Goal: Task Accomplishment & Management: Complete application form

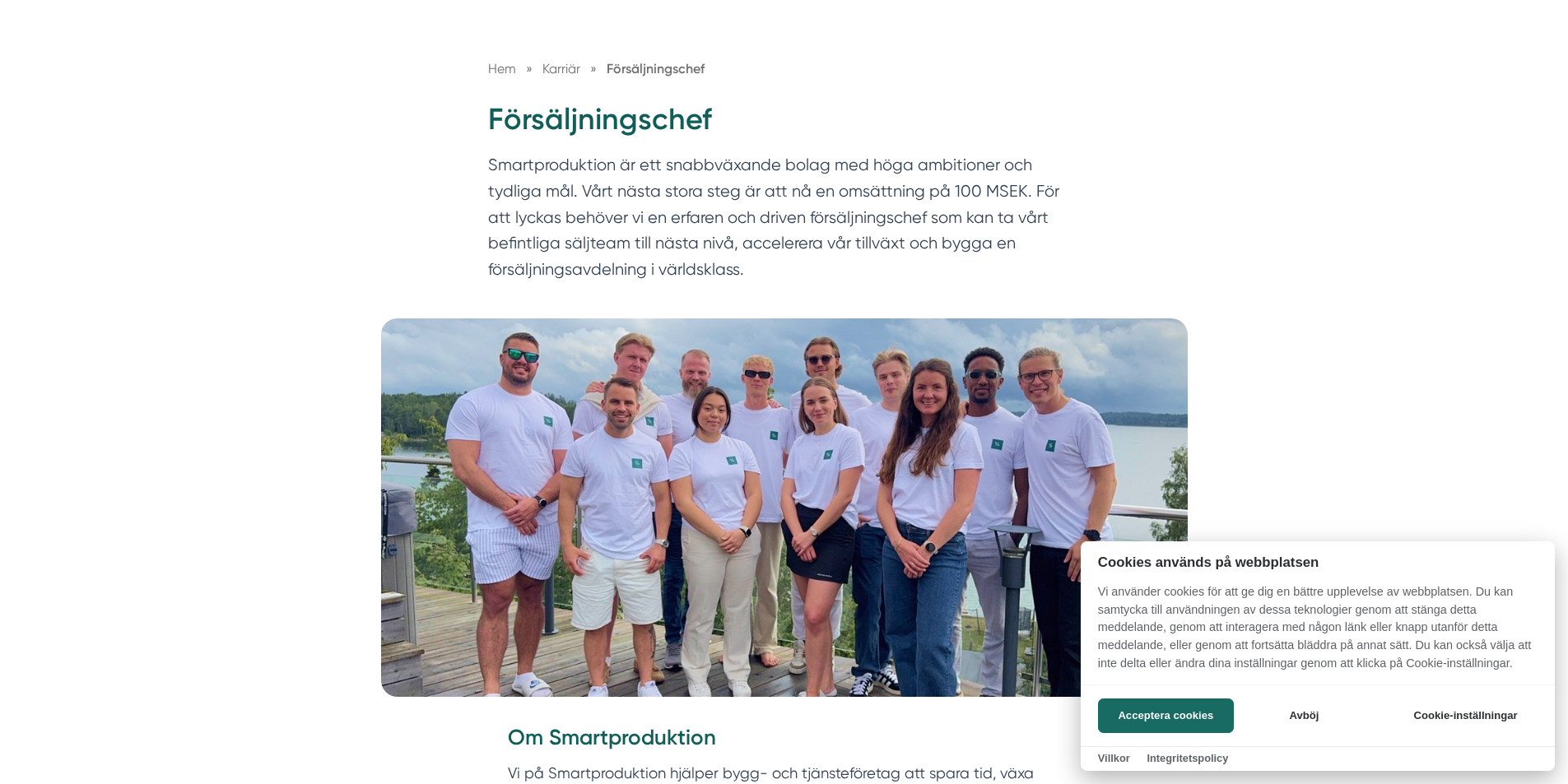
scroll to position [165, 0]
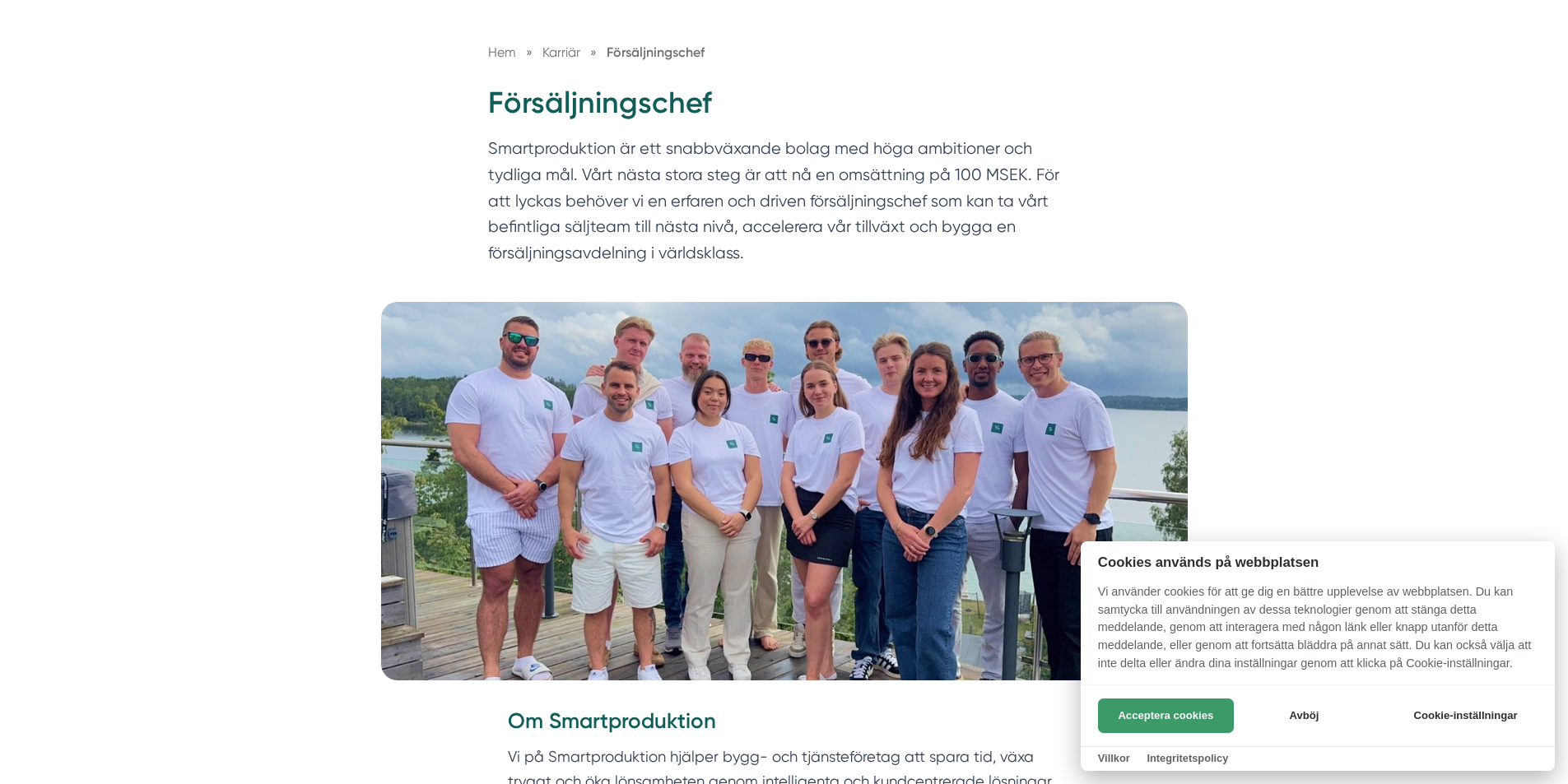
click at [1176, 729] on button "Acceptera cookies" at bounding box center [1166, 715] width 136 height 35
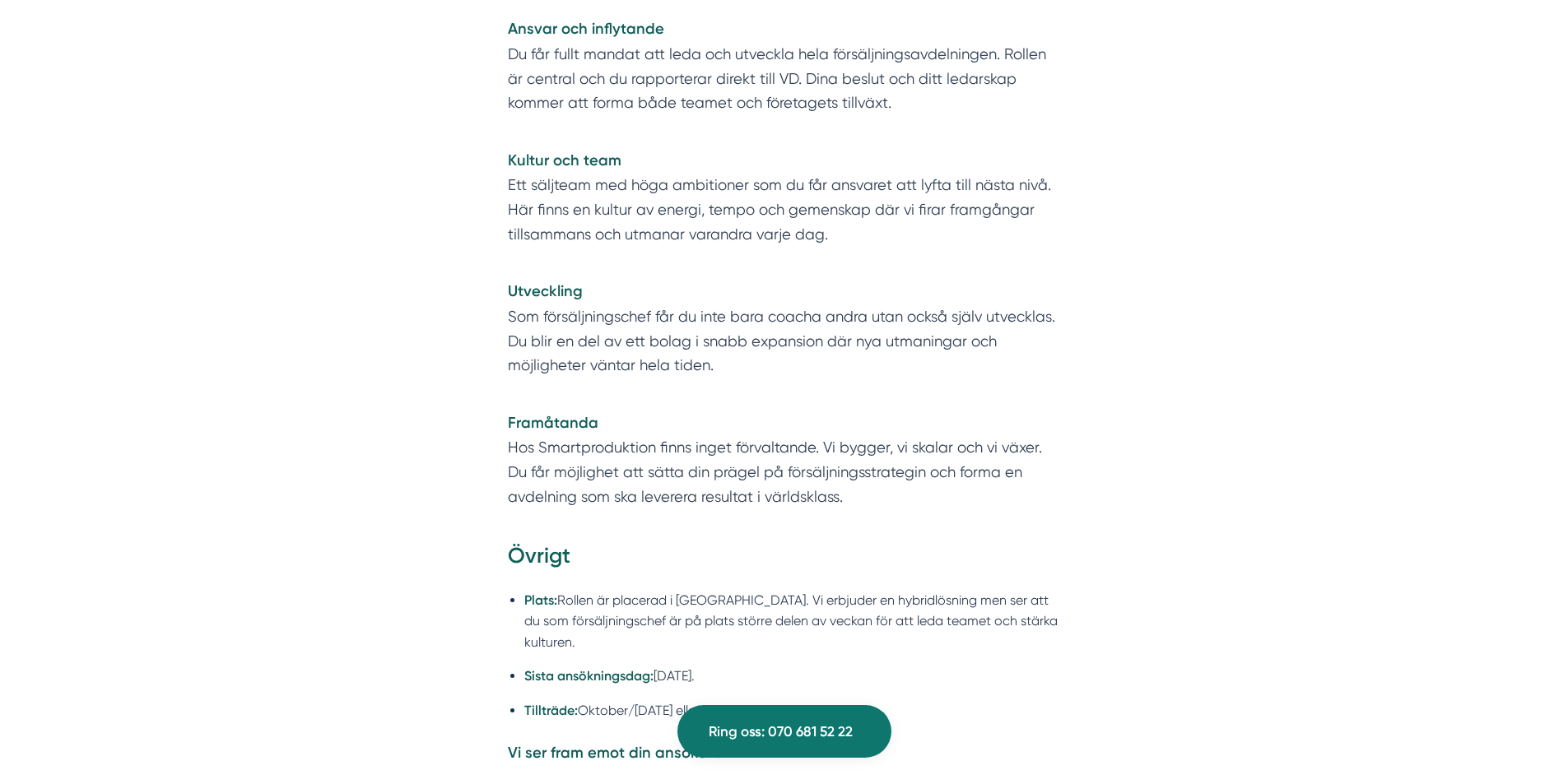
scroll to position [3950, 0]
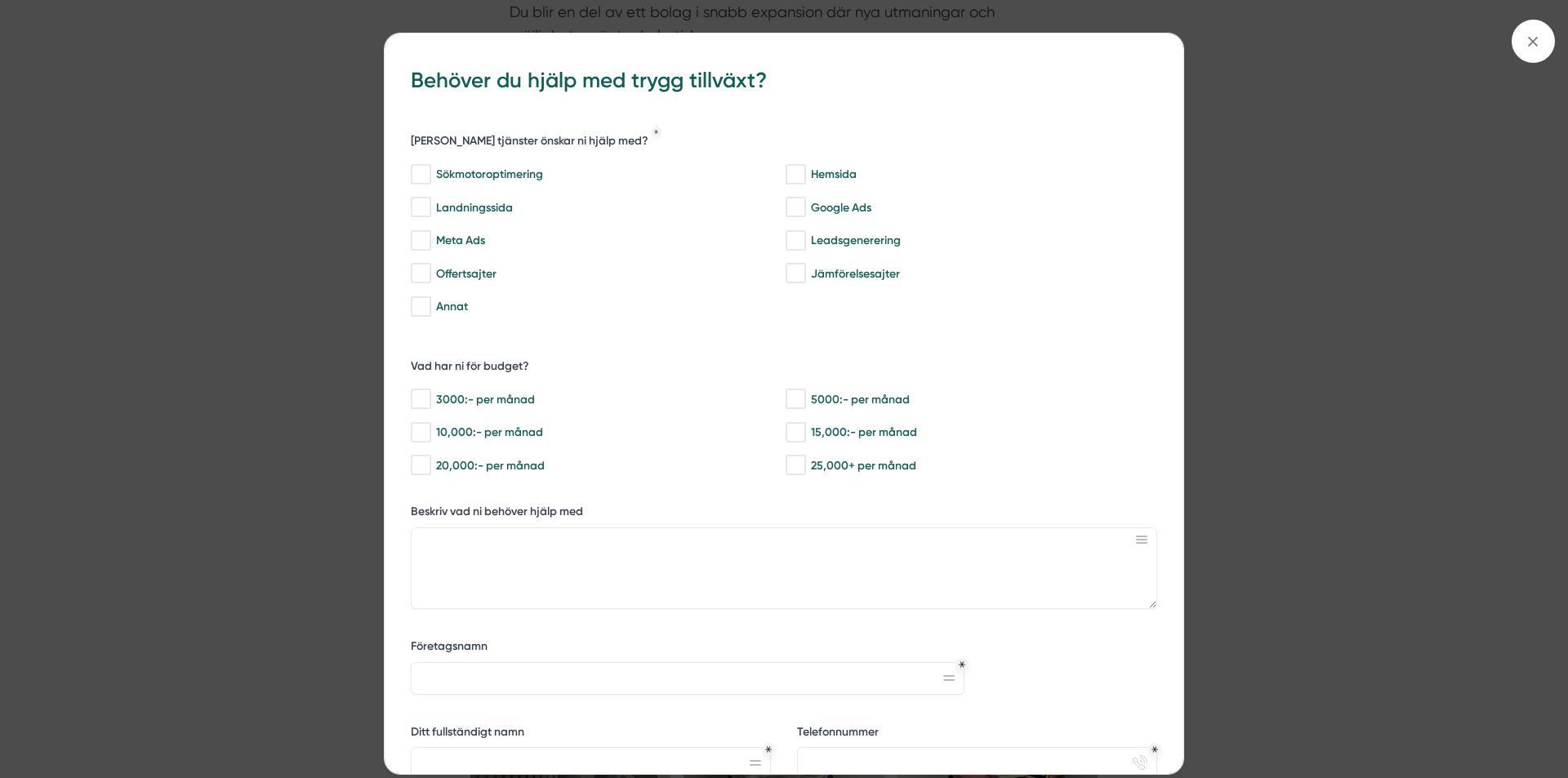
click at [1255, 328] on div "bbc9b822-b2c6-488a-ab3e-9a2d59e49c7c Behöver du hjälp med trygg tillväxt? [PERS…" at bounding box center [784, 389] width 1568 height 778
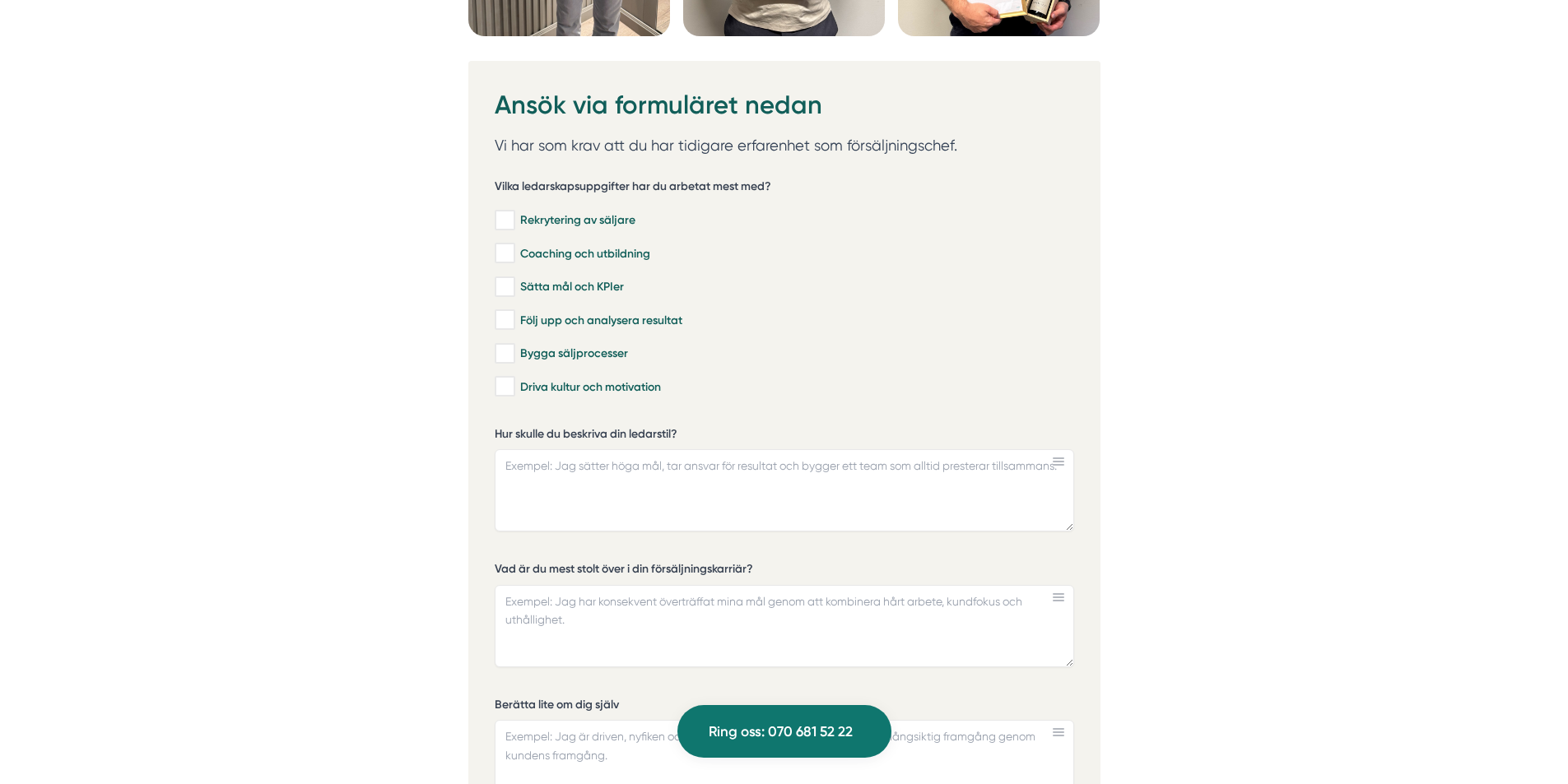
scroll to position [4609, 0]
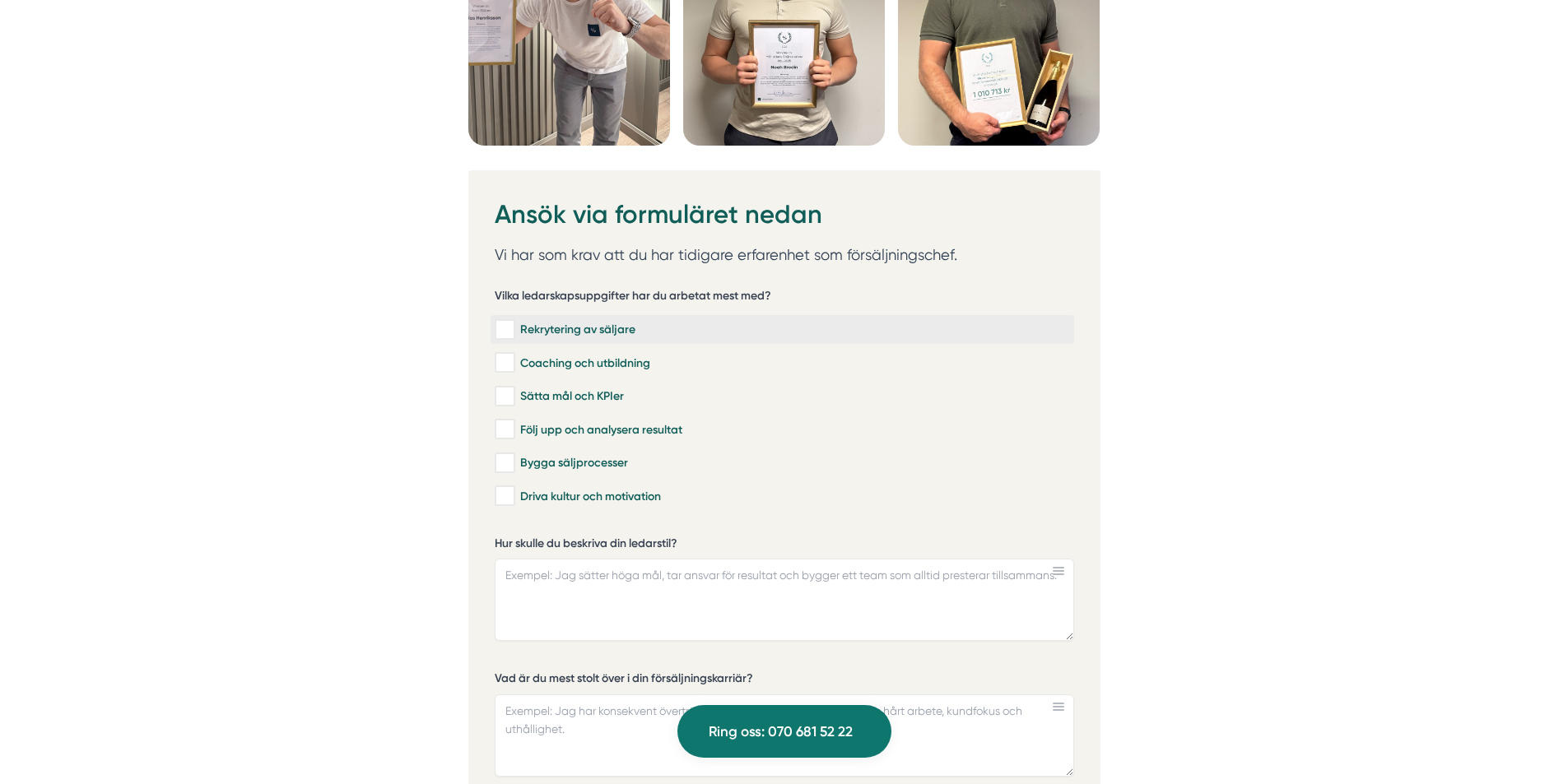
click at [501, 324] on input "Rekrytering av säljare" at bounding box center [504, 330] width 19 height 17
checkbox input "true"
click at [509, 362] on input "Coaching och utbildning" at bounding box center [504, 363] width 19 height 17
checkbox input "true"
click at [511, 403] on input "Sätta mål och KPIer" at bounding box center [504, 396] width 19 height 17
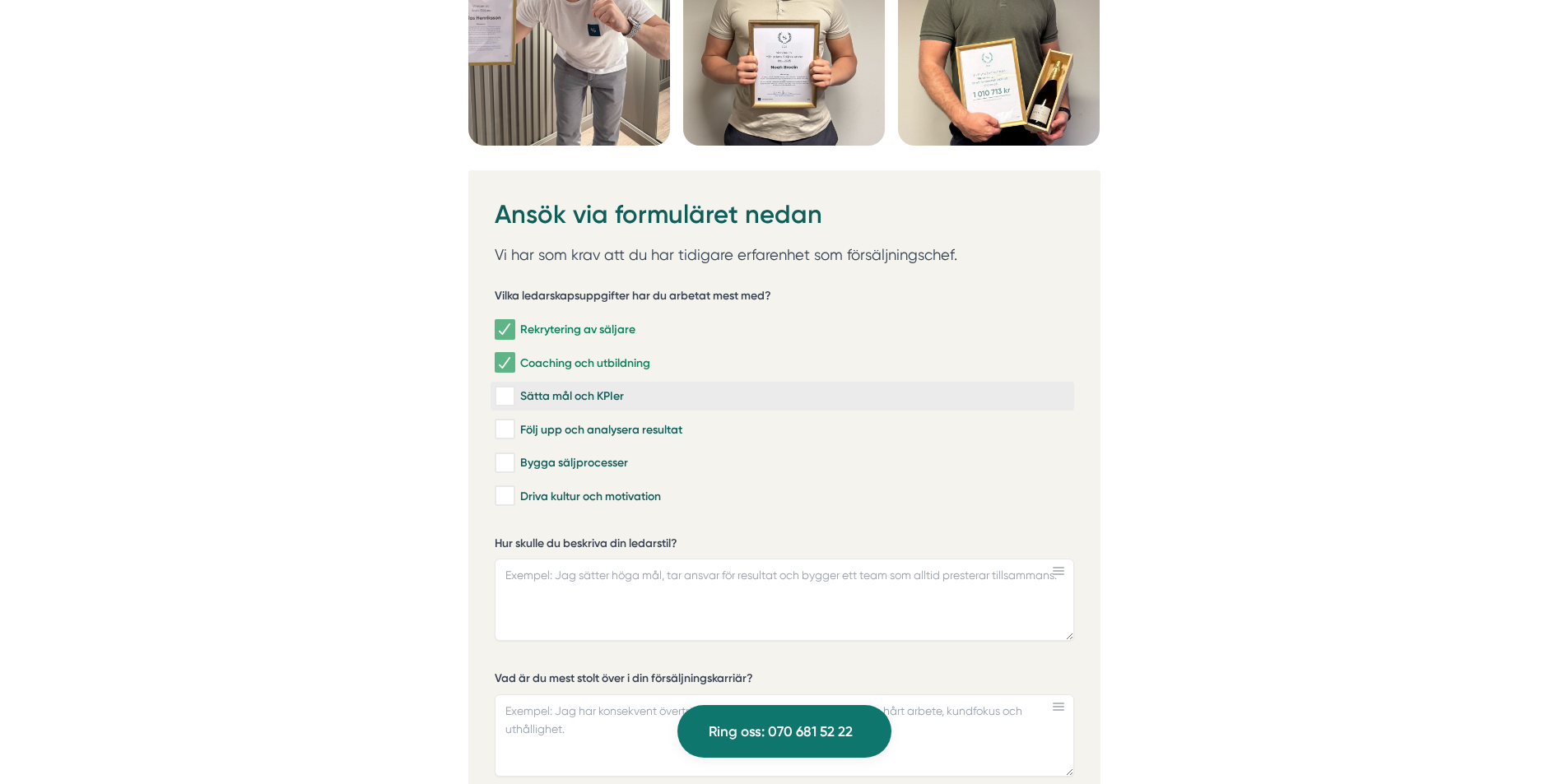
checkbox input "true"
click at [517, 433] on div "Följ upp och analysera resultat" at bounding box center [782, 429] width 575 height 17
click at [514, 433] on input "Följ upp och analysera resultat" at bounding box center [504, 429] width 19 height 17
checkbox input "true"
click at [511, 462] on input "Bygga säljprocesser" at bounding box center [504, 463] width 19 height 17
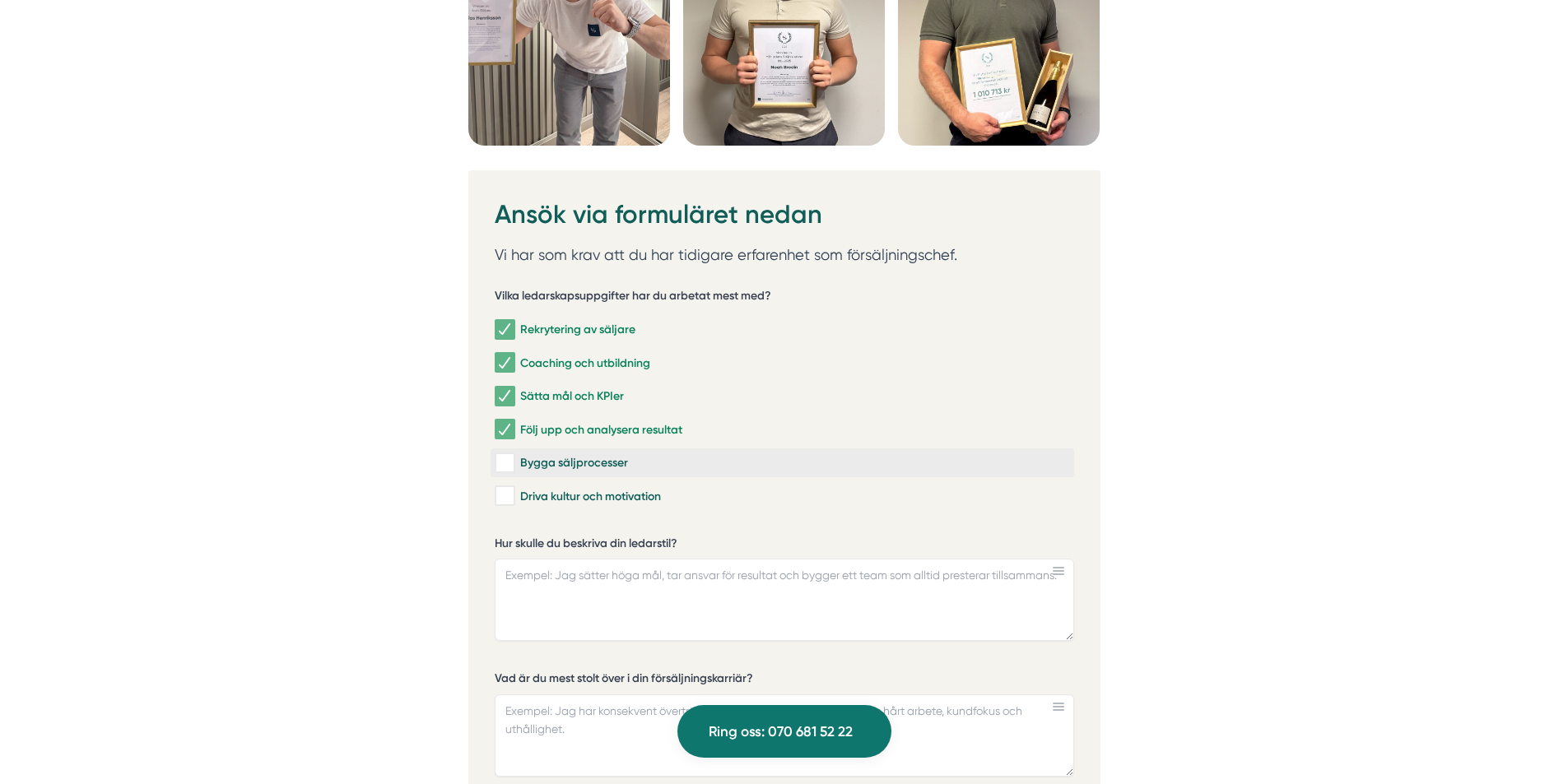
checkbox input "true"
click at [509, 501] on input "Driva kultur och motivation" at bounding box center [504, 496] width 19 height 17
checkbox input "true"
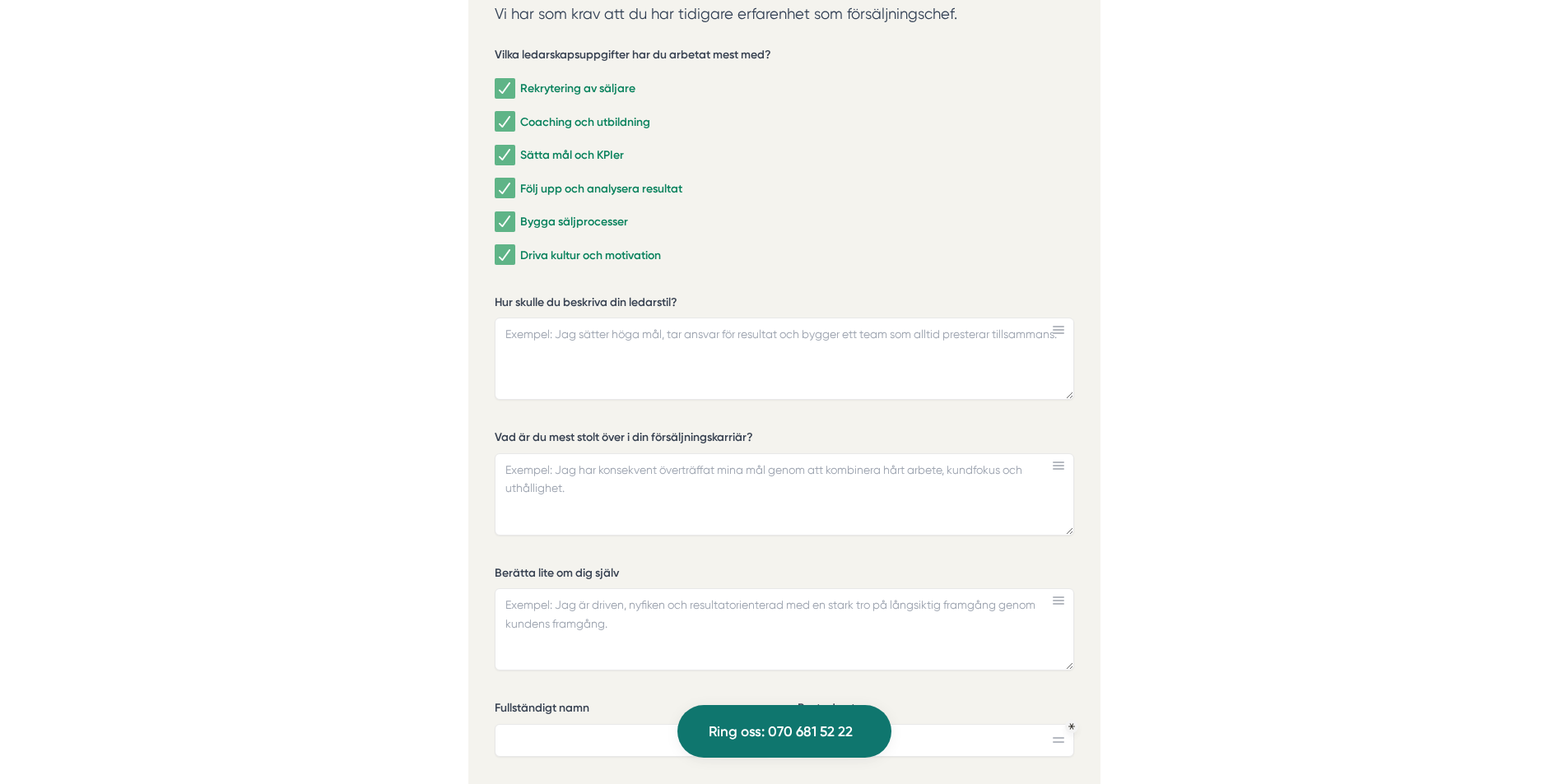
scroll to position [4855, 0]
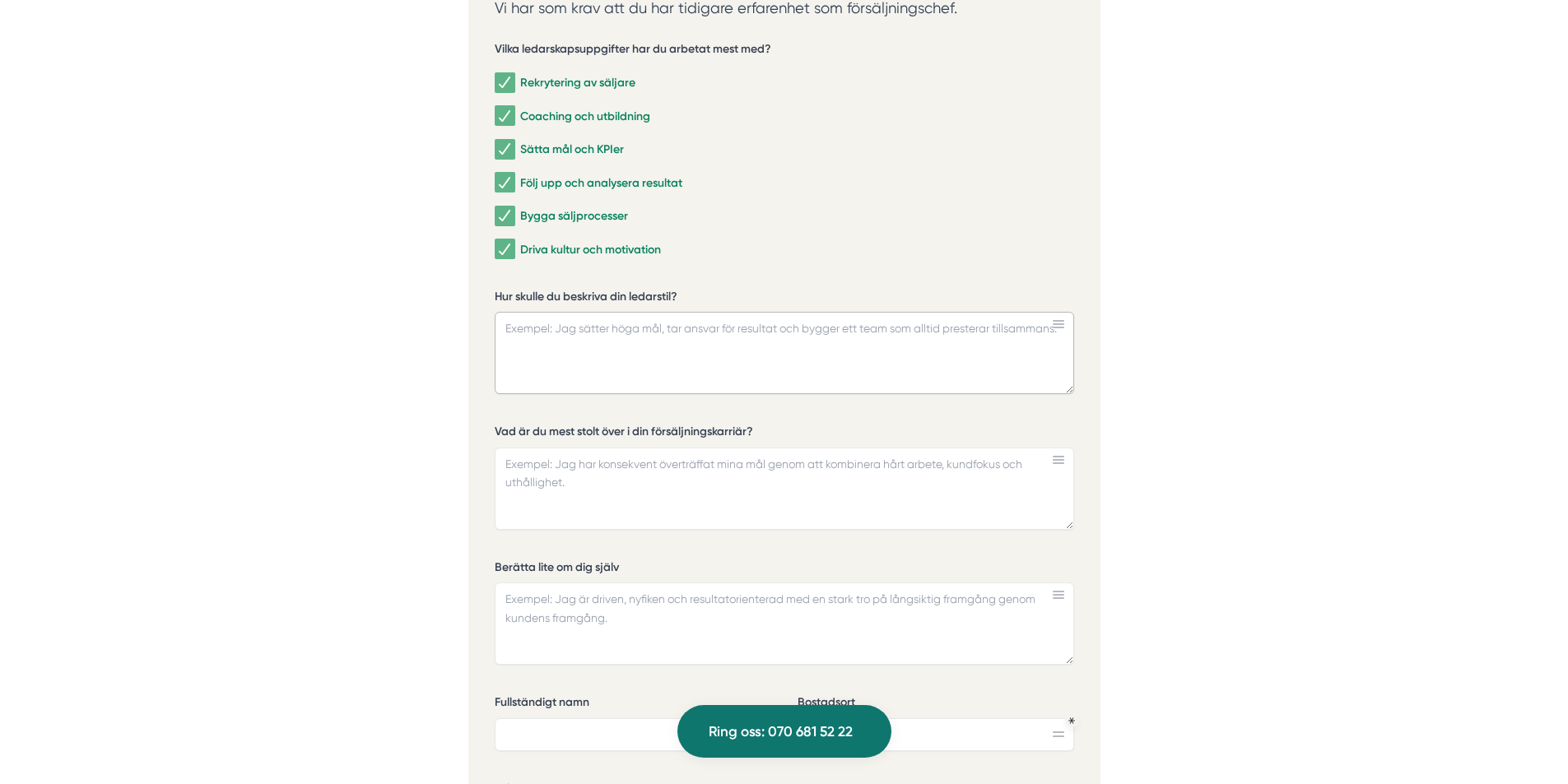
click at [700, 338] on textarea "Hur skulle du beskriva din ledarstil?" at bounding box center [784, 353] width 579 height 82
drag, startPoint x: 493, startPoint y: 291, endPoint x: 692, endPoint y: 276, distance: 199.6
click at [687, 275] on div "Ansök via formuläret nedan Vi har som krav att du har tidigare erfarenhet som f…" at bounding box center [784, 498] width 632 height 1150
drag, startPoint x: 702, startPoint y: 299, endPoint x: 625, endPoint y: 290, distance: 77.5
click at [625, 290] on label "Hur skulle du beskriva din ledarstil?" at bounding box center [784, 299] width 579 height 21
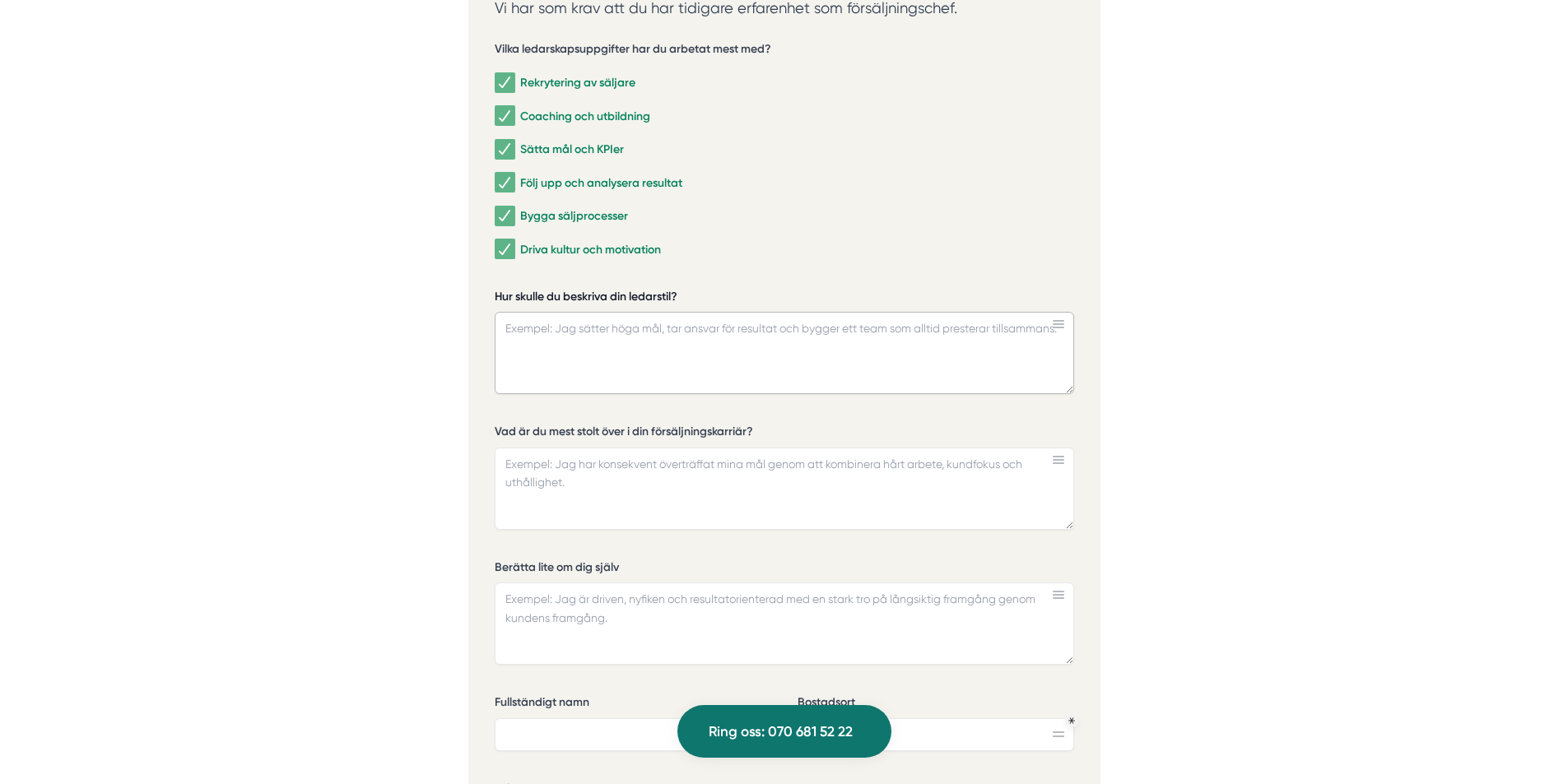
click at [625, 312] on textarea "Hur skulle du beskriva din ledarstil?" at bounding box center [784, 353] width 579 height 82
click at [611, 316] on textarea "Hur skulle du beskriva din ledarstil?" at bounding box center [784, 353] width 579 height 82
paste textarea "Jag skulle beskriva min ledarstil som varm och trygg, men samtidigt krävande oc…"
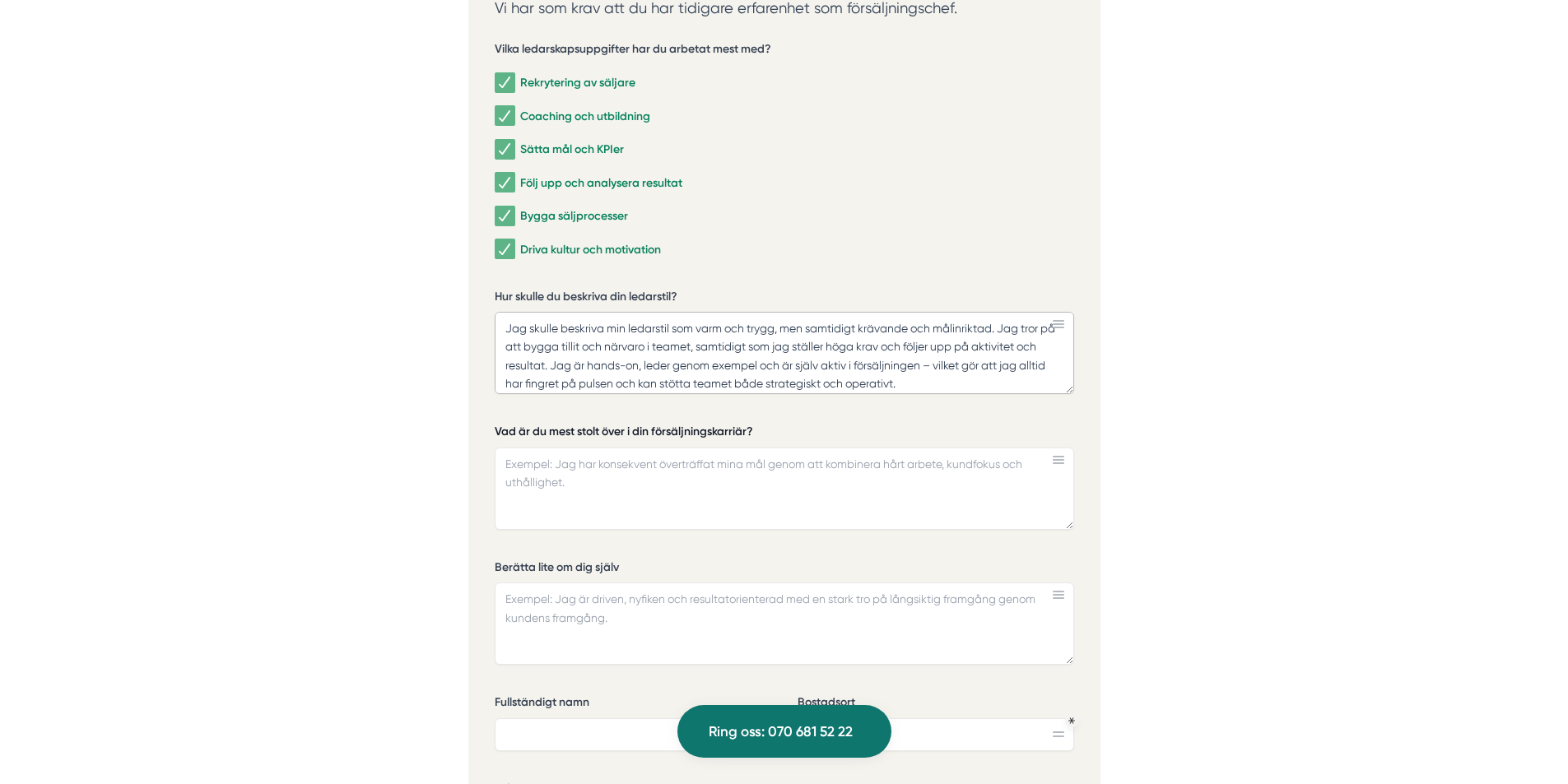
type textarea "Jag skulle beskriva min ledarstil som varm och trygg, men samtidigt krävande oc…"
drag, startPoint x: 760, startPoint y: 437, endPoint x: 646, endPoint y: 461, distance: 116.5
click at [647, 449] on div "Vad är du mest stolt över i din försäljningskarriär?" at bounding box center [784, 476] width 579 height 106
click at [640, 485] on textarea "Vad är du mest stolt över i din försäljningskarriär?" at bounding box center [784, 489] width 579 height 82
click at [764, 465] on textarea "Att jag har byggt upp team ifrån 0 till flera säljare och andra i organisatione…" at bounding box center [784, 489] width 579 height 82
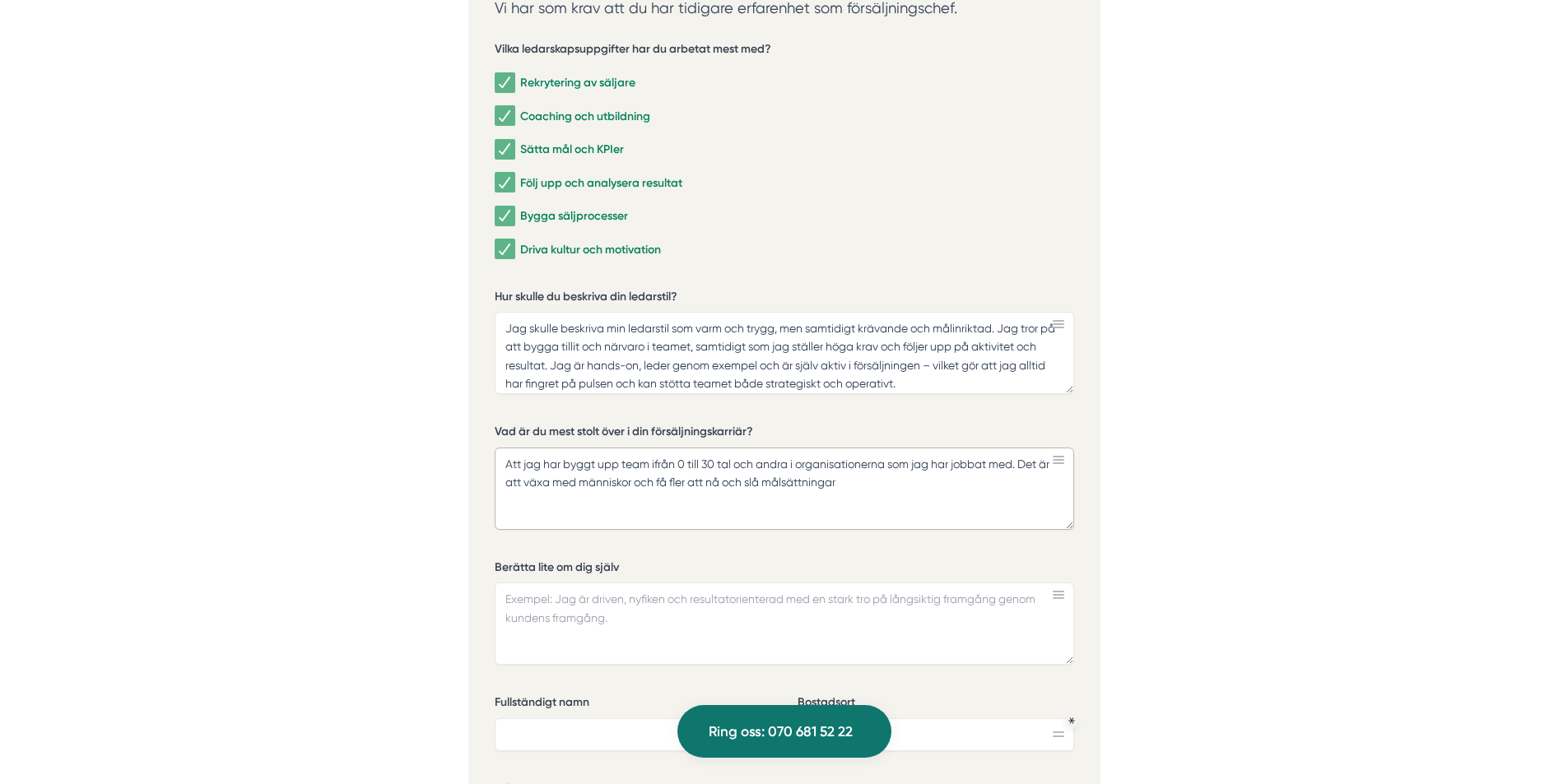
click at [865, 489] on textarea "Att jag har byggt upp team ifrån 0 till 30 tal och andra i organisationerna som…" at bounding box center [784, 489] width 579 height 82
drag, startPoint x: 790, startPoint y: 505, endPoint x: 496, endPoint y: 466, distance: 296.6
click at [495, 466] on textarea "Att jag har byggt upp team ifrån 0 till 30 tal och andra i organisationerna som…" at bounding box center [784, 489] width 579 height 82
type textarea "Att jag har byggt upp team ifrån 0 till 30 tal och andra i organisationerna som…"
click at [779, 516] on textarea "Att jag har byggt upp team ifrån 0 till 30 tal och andra i organisationerna som…" at bounding box center [784, 489] width 579 height 82
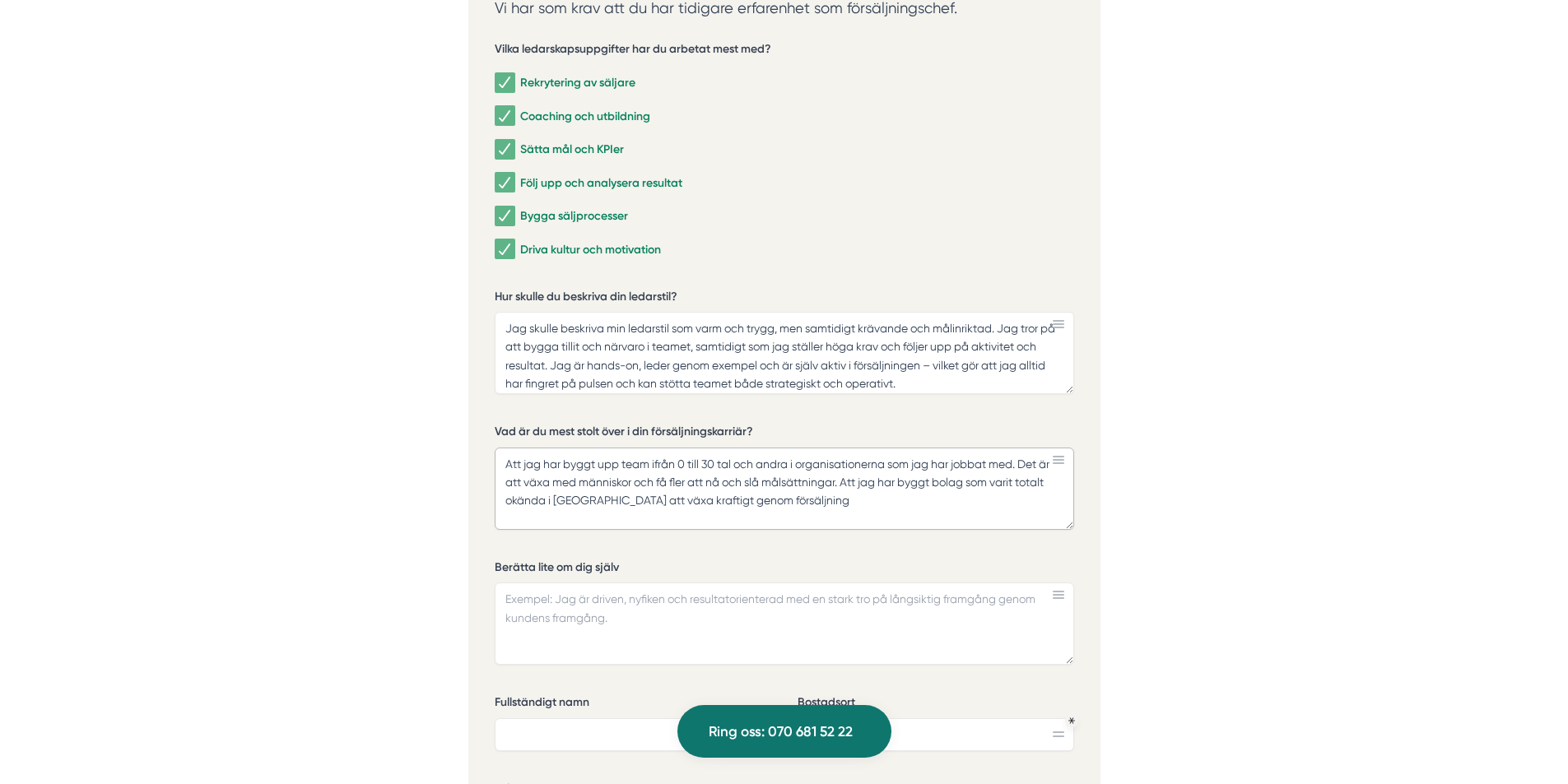
drag, startPoint x: 792, startPoint y: 501, endPoint x: 398, endPoint y: 408, distance: 404.8
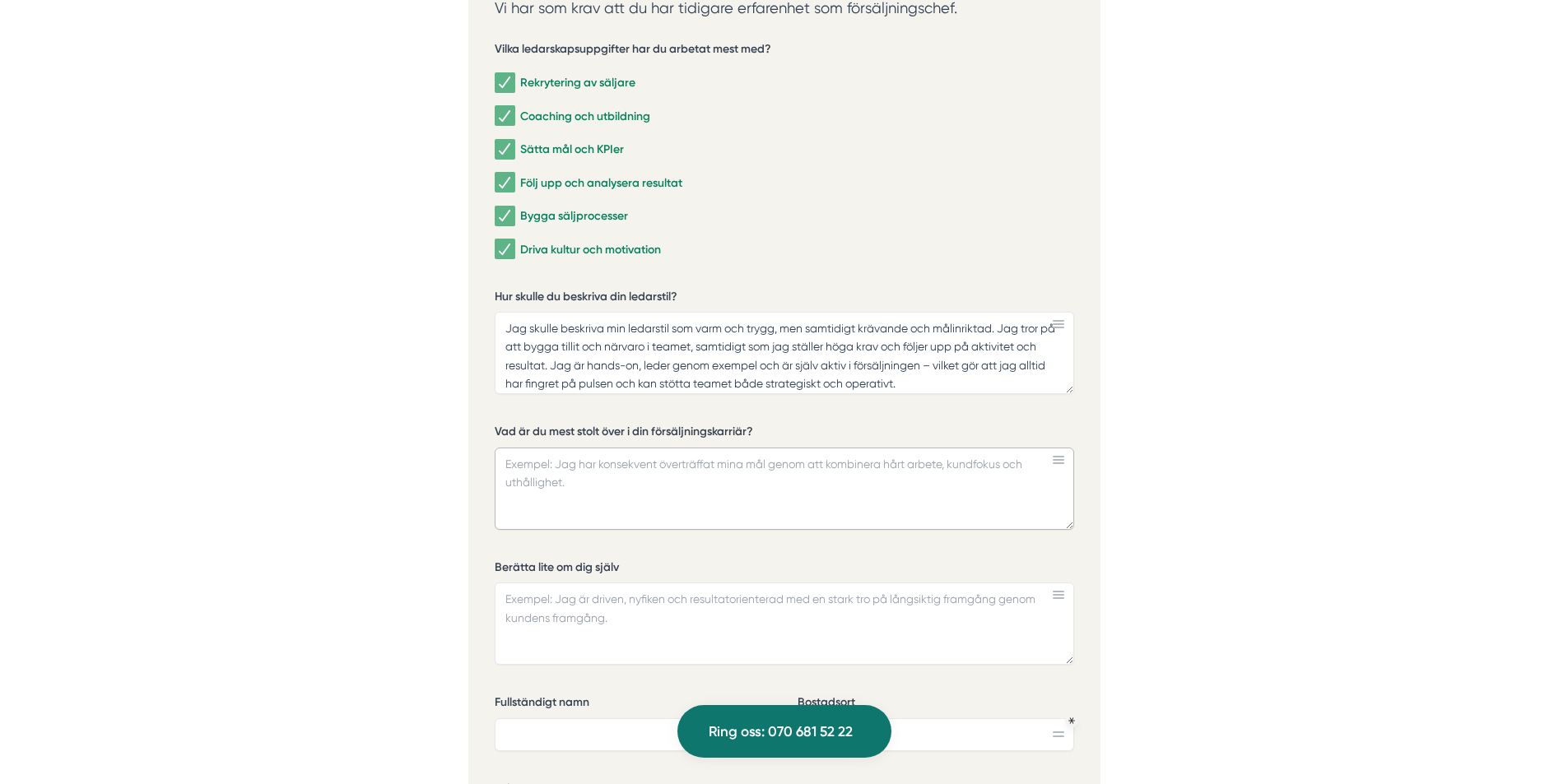
paste textarea "Det jag är mest stolt över i min karriär är att jag har byggt upp team från nol…"
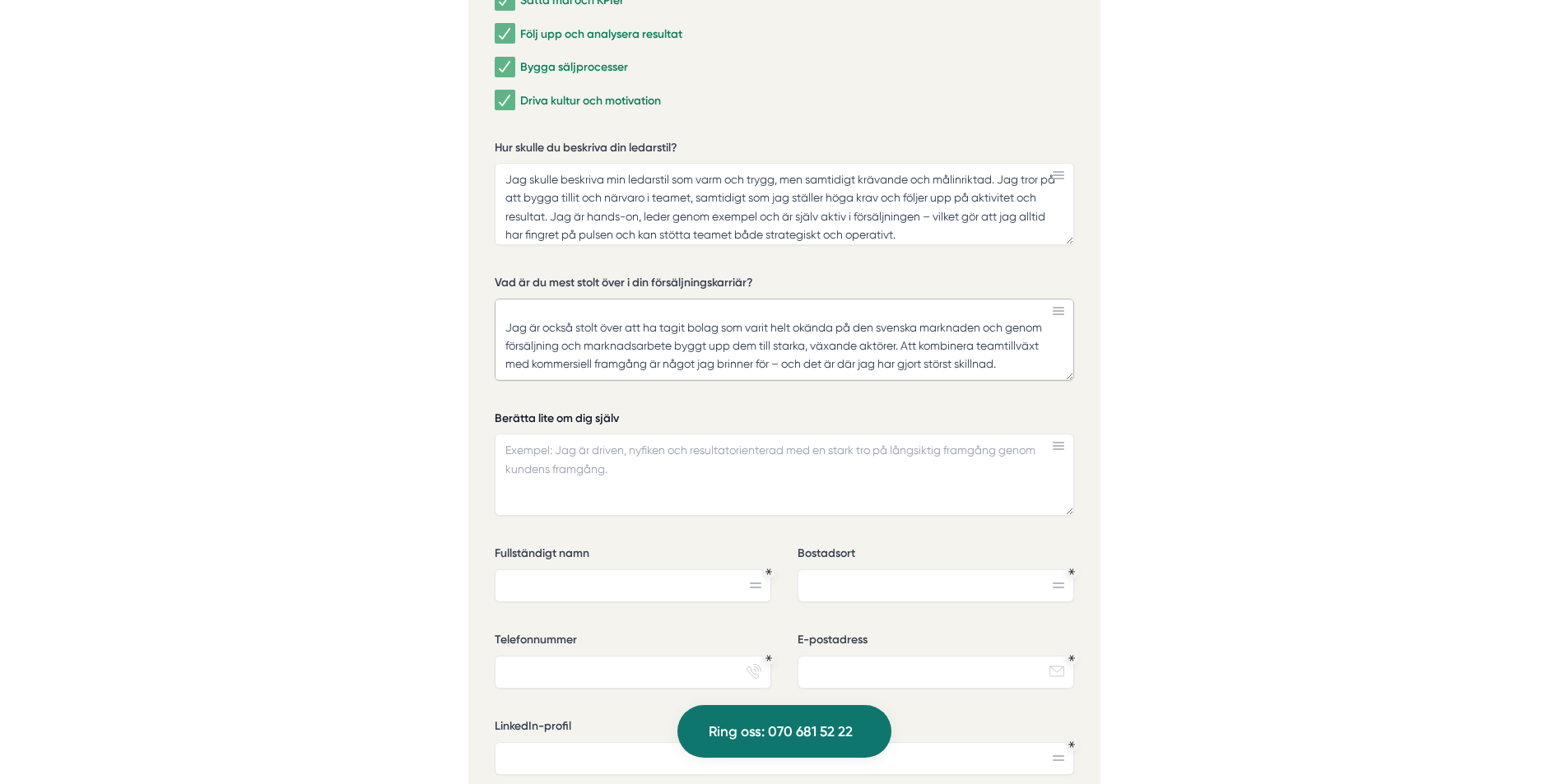
scroll to position [5020, 0]
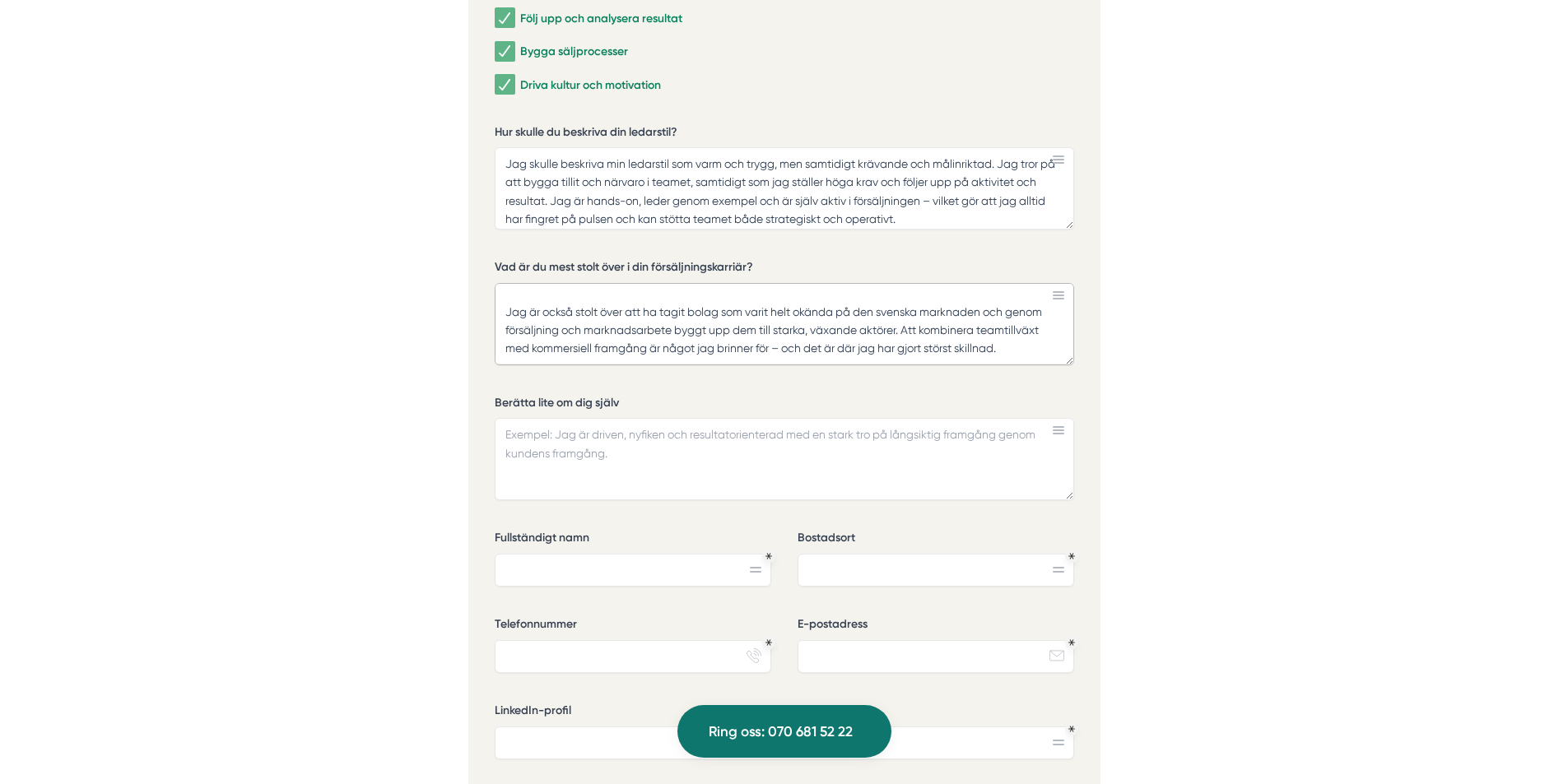
type textarea "Det jag är mest stolt över i min karriär är att jag har byggt upp team från nol…"
drag, startPoint x: 571, startPoint y: 447, endPoint x: 514, endPoint y: 433, distance: 58.7
click at [514, 433] on textarea "Berätta lite om dig själv" at bounding box center [784, 459] width 579 height 82
drag, startPoint x: 521, startPoint y: 435, endPoint x: 1067, endPoint y: 218, distance: 587.5
click at [717, 481] on textarea "Berätta lite om dig själv" at bounding box center [784, 459] width 579 height 82
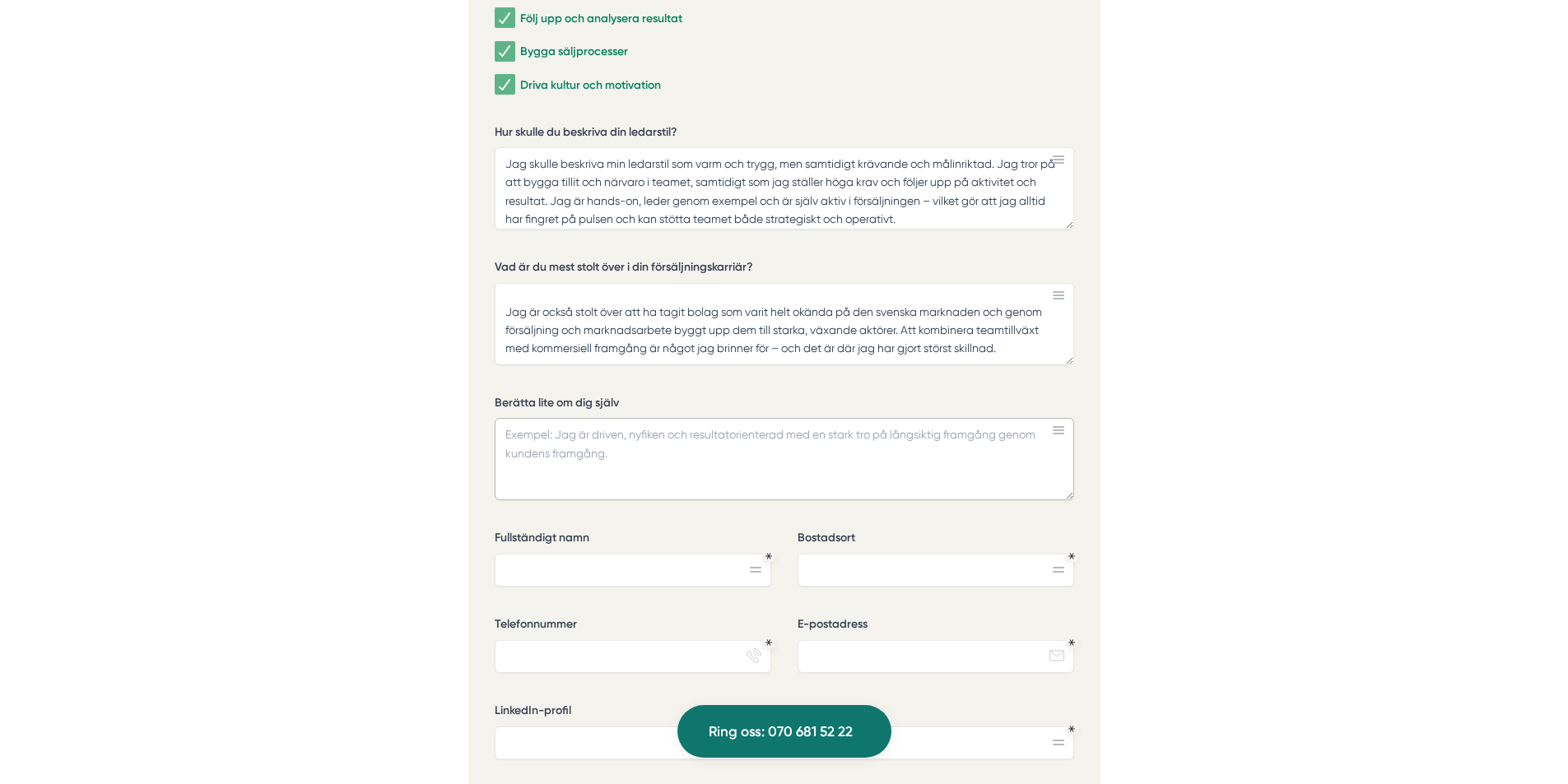
click at [613, 451] on textarea "Berätta lite om dig själv" at bounding box center [784, 459] width 579 height 82
paste textarea "Lor ipsum Dolor Sitamet con adi elits do eiusmod 10 temp incidid utl etdolorema…"
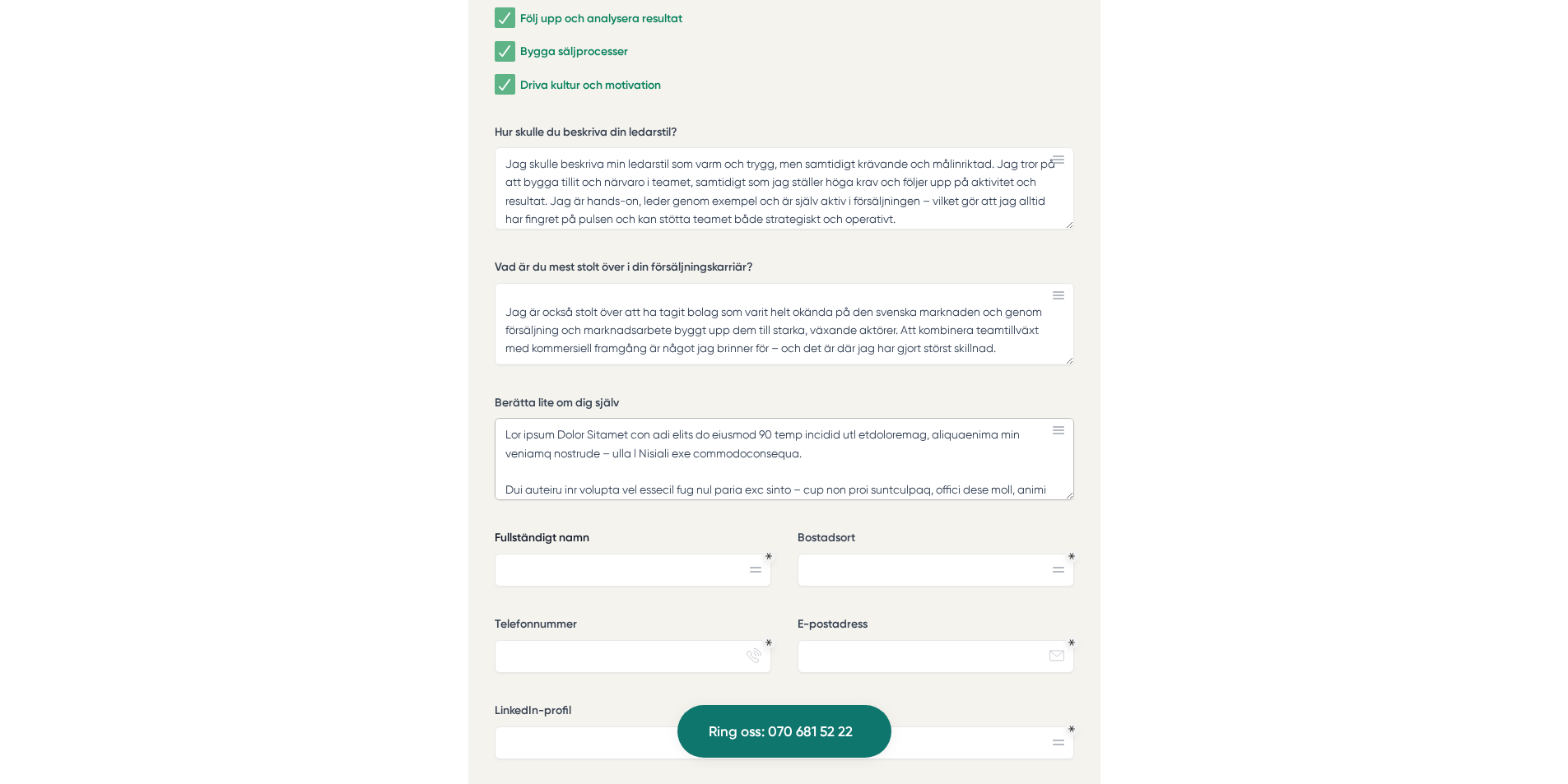
scroll to position [399, 0]
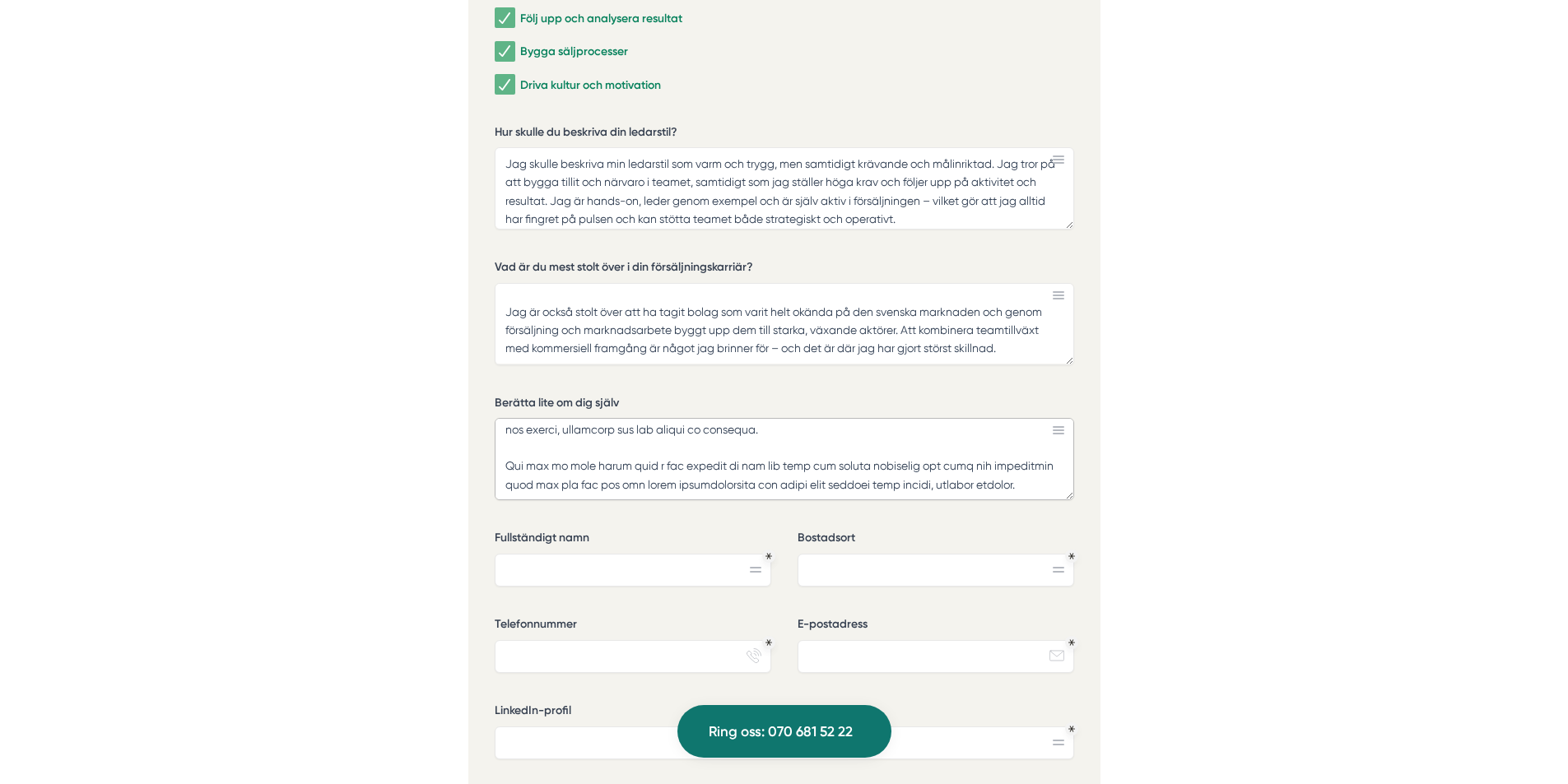
type textarea "Lor ipsum Dolor Sitamet con adi elits do eiusmod 10 temp incidid utl etdolorema…"
click at [605, 580] on input "Fullständigt namn" at bounding box center [633, 569] width 276 height 33
type input "Edvin"
type input "[GEOGRAPHIC_DATA]"
click at [984, 659] on input "E-postadress" at bounding box center [935, 656] width 276 height 33
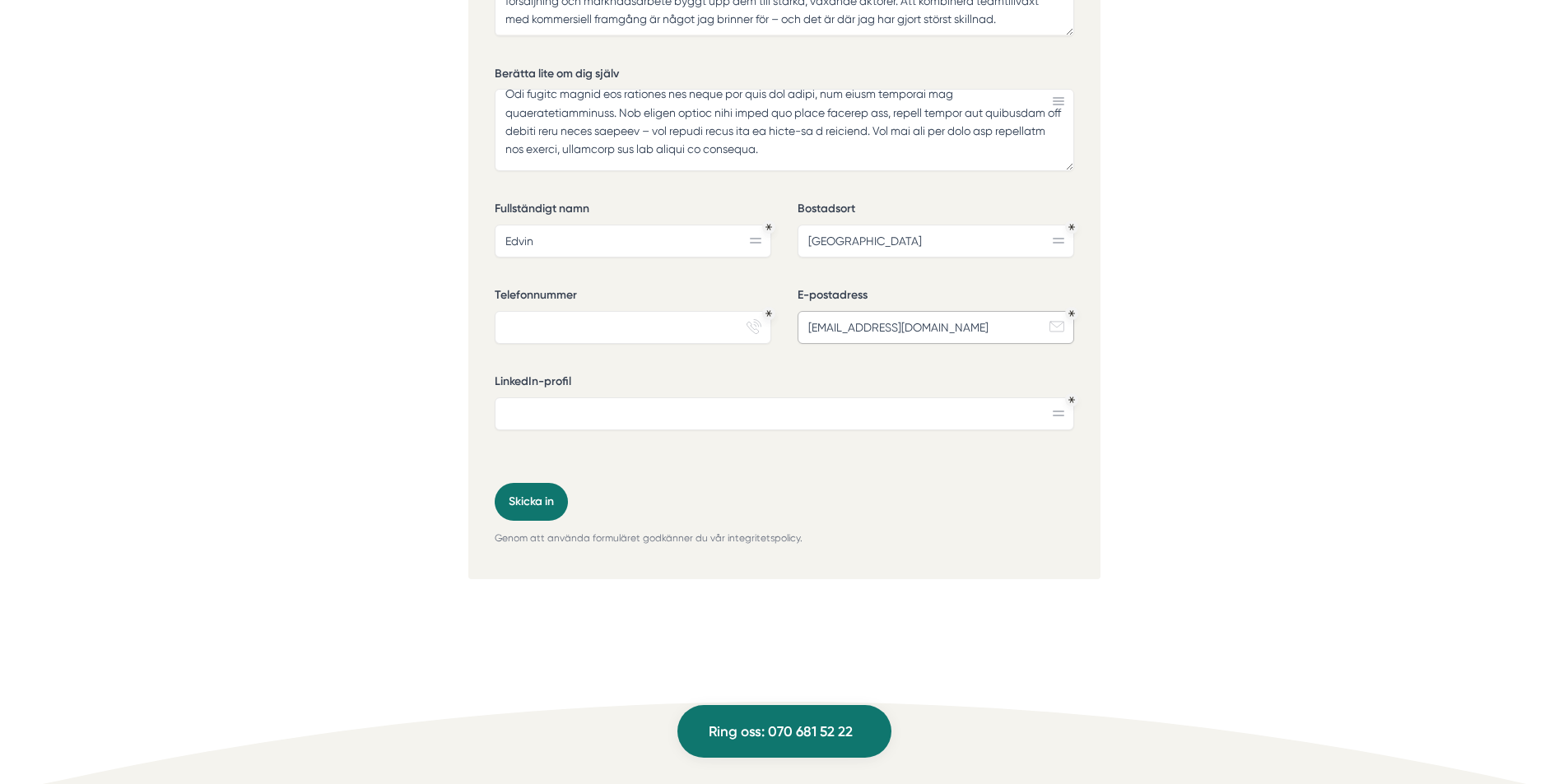
scroll to position [152, 0]
type input "[EMAIL_ADDRESS][DOMAIN_NAME]"
click at [591, 315] on input "Telefonnummer" at bounding box center [633, 327] width 276 height 33
paste input "6 70 230 77 62"
click at [506, 324] on input "6 70 230 77 62" at bounding box center [633, 327] width 276 height 33
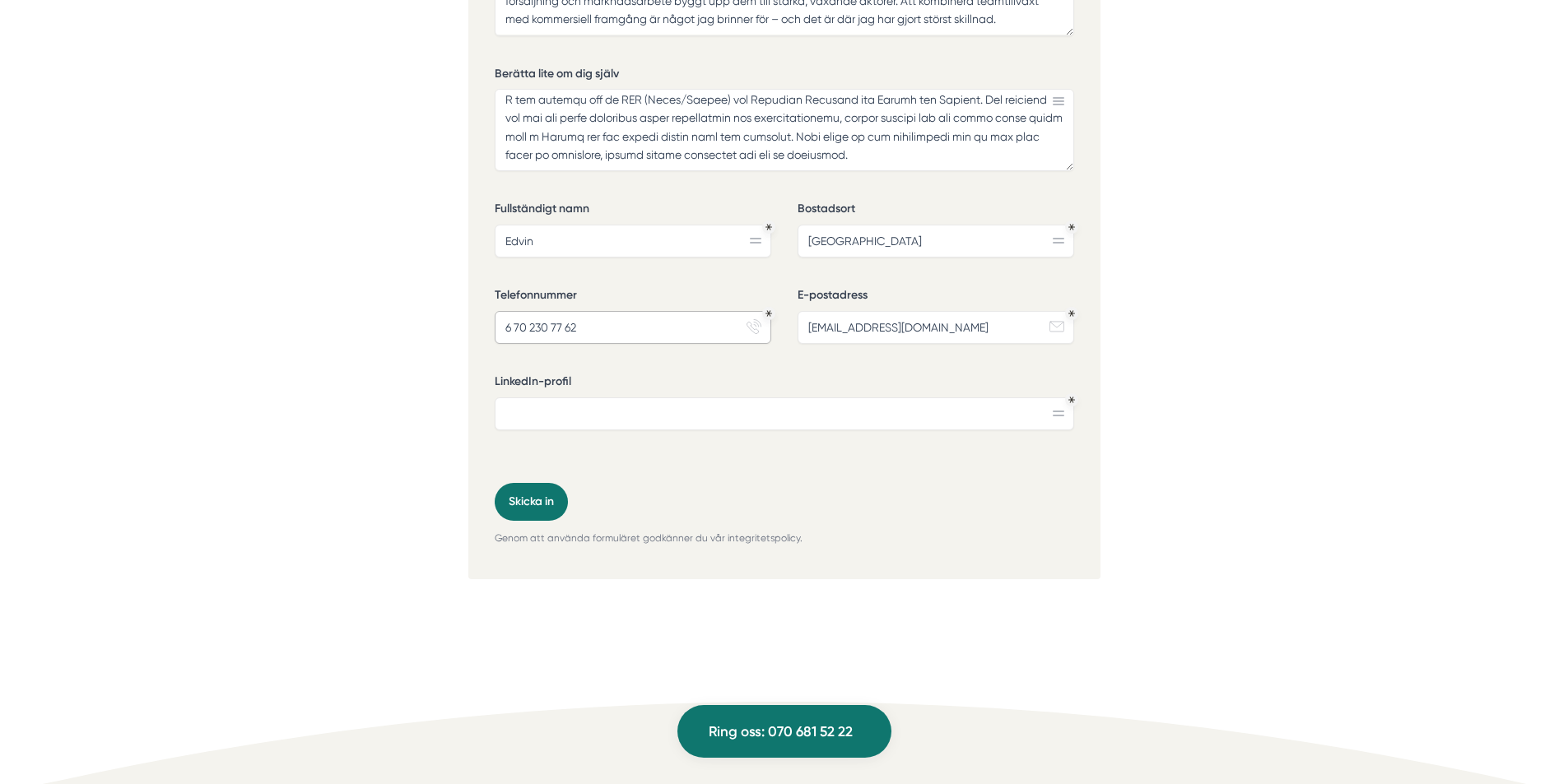
click at [510, 325] on input "6 70 230 77 62" at bounding box center [633, 327] width 276 height 33
click at [514, 332] on input "6 70 230 77 62" at bounding box center [633, 327] width 276 height 33
type input "070 230 77 62"
click at [639, 406] on input "LinkedIn-profil" at bounding box center [784, 413] width 579 height 33
paste input "[URL][DOMAIN_NAME]"
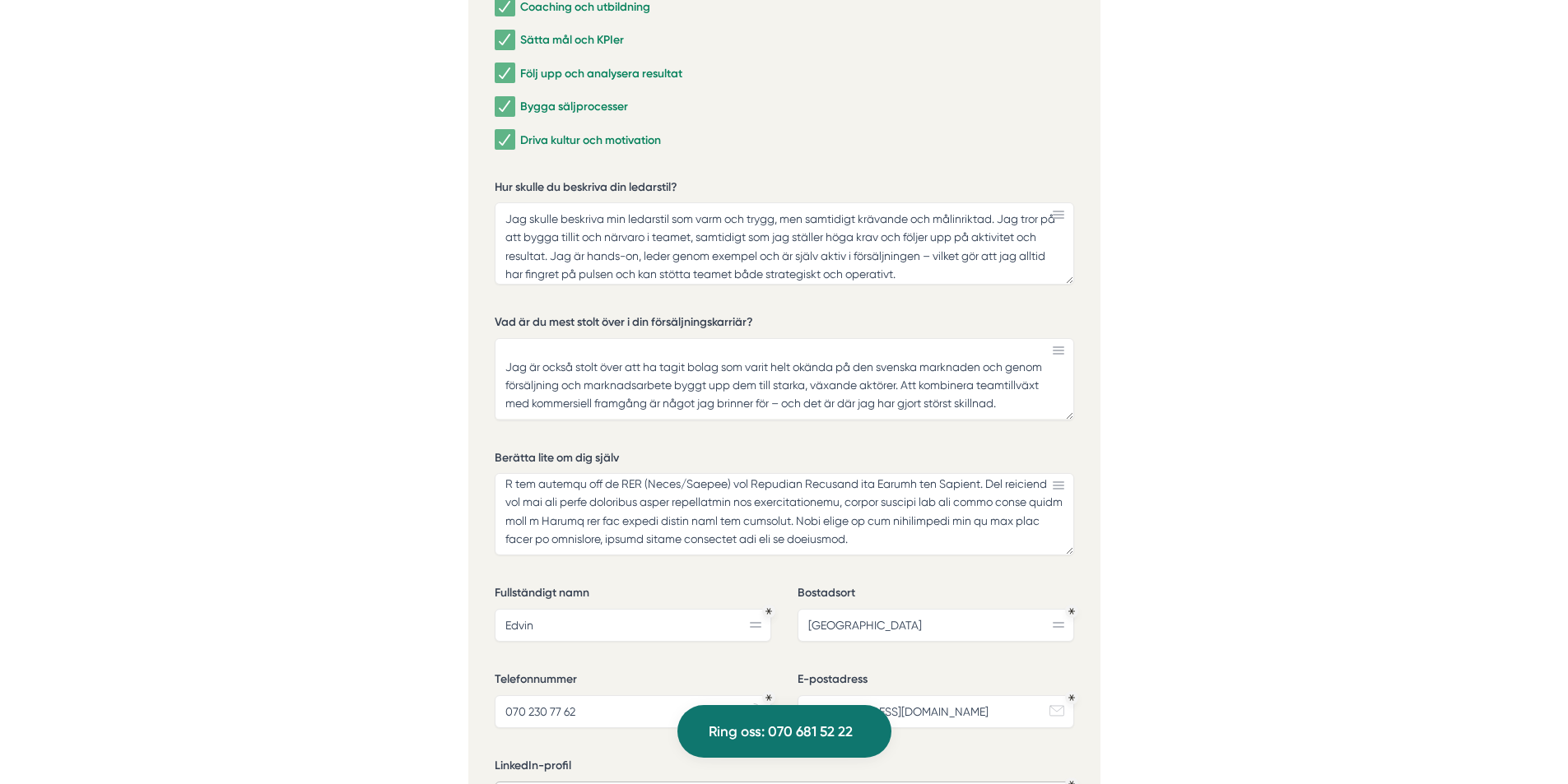
scroll to position [5184, 0]
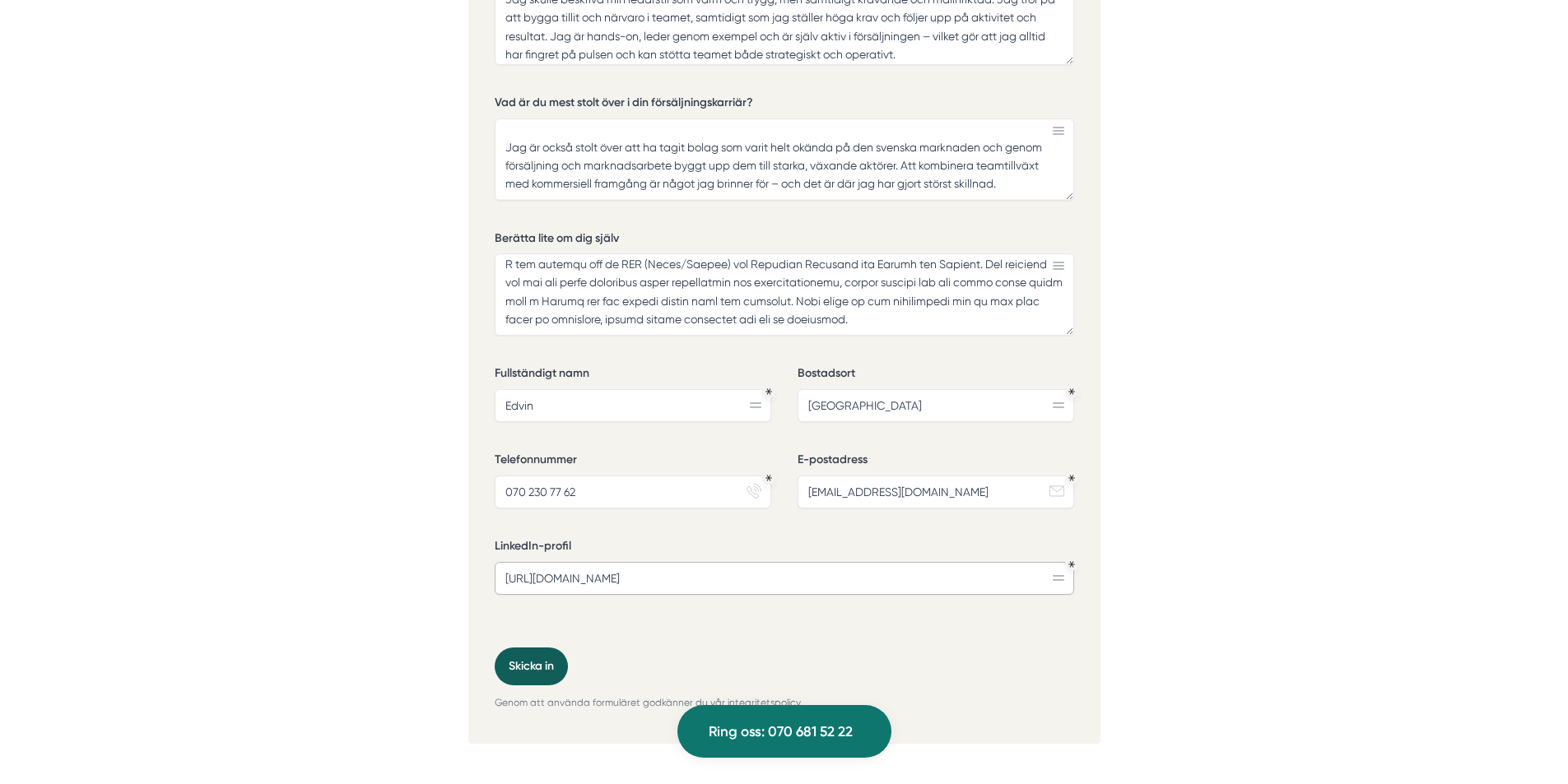
type input "[URL][DOMAIN_NAME]"
click at [516, 657] on button "Skicka in" at bounding box center [532, 667] width 74 height 38
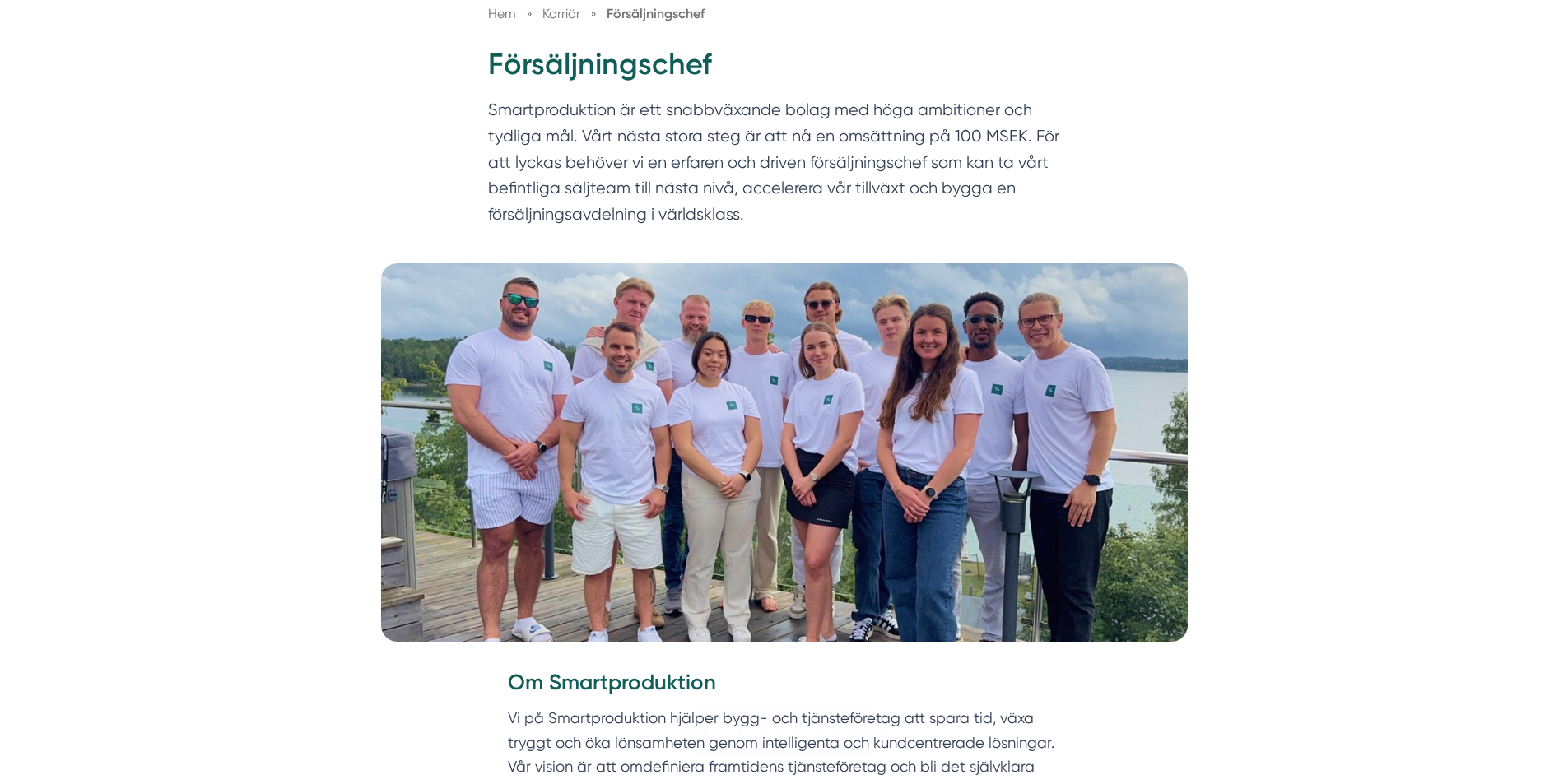
scroll to position [0, 0]
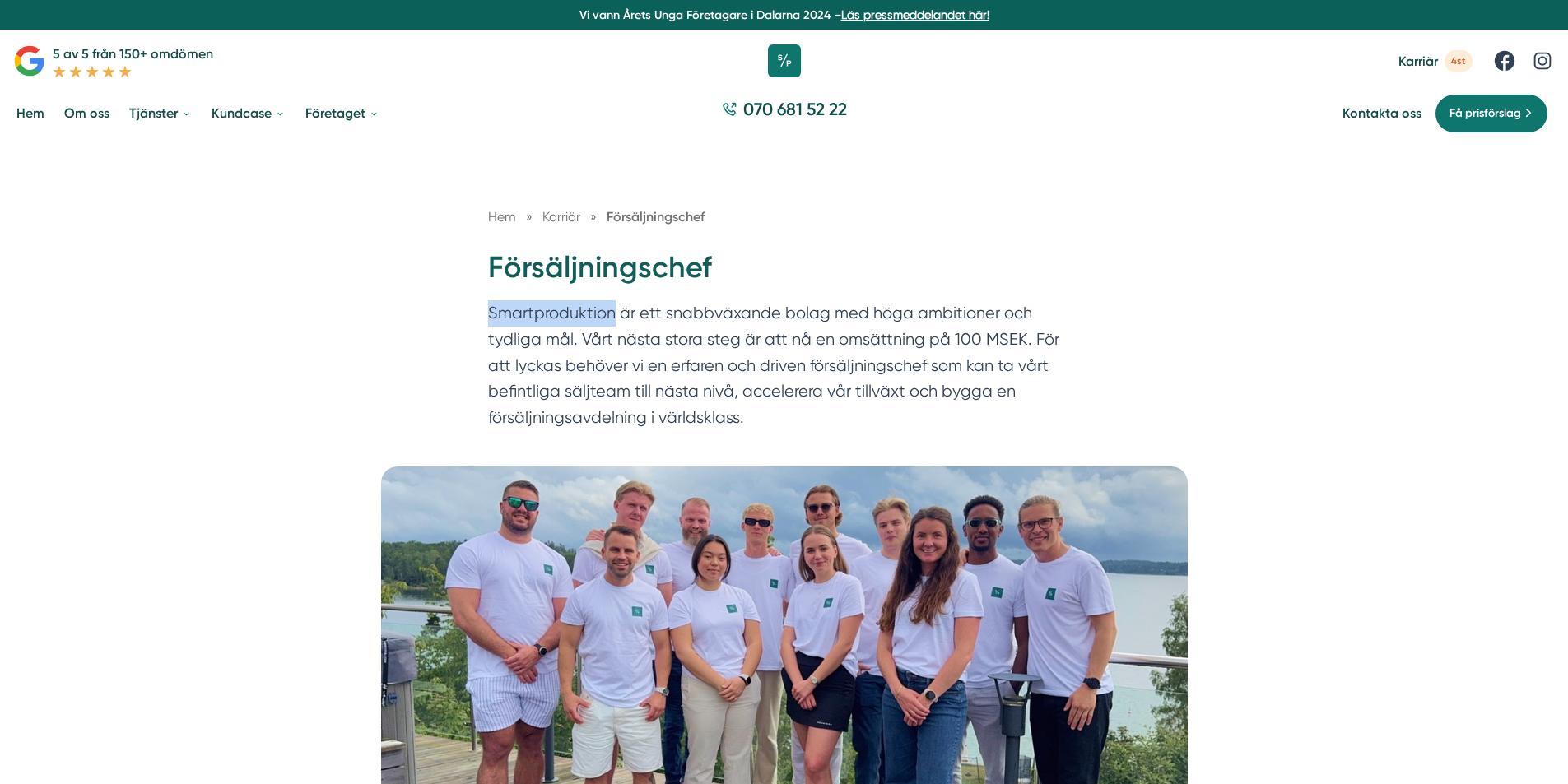
drag, startPoint x: 487, startPoint y: 315, endPoint x: 613, endPoint y: 323, distance: 126.3
click at [613, 324] on p "Smartproduktion är ett snabbväxande bolag med höga ambitioner och tydliga mål. …" at bounding box center [784, 369] width 592 height 138
copy p "Smartproduktion"
